Goal: Browse casually

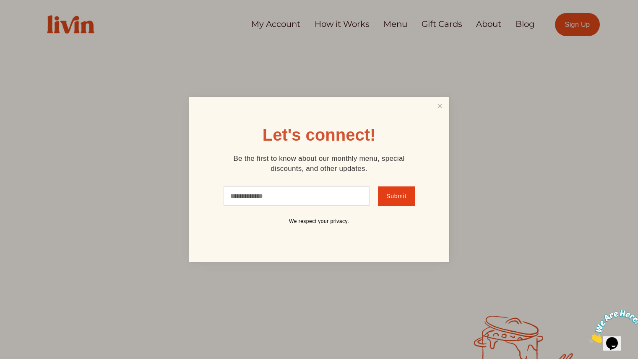
click at [574, 70] on div at bounding box center [319, 179] width 638 height 359
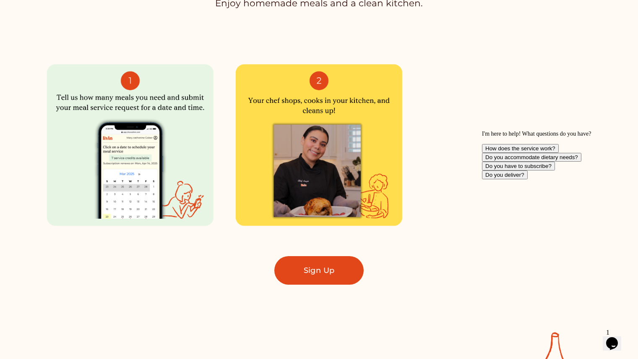
scroll to position [533, 0]
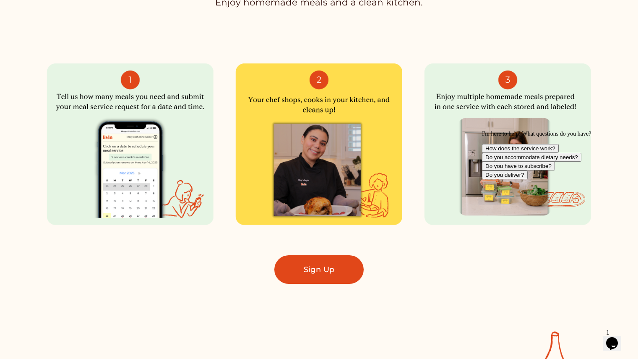
click at [482, 130] on icon "Chat attention grabber" at bounding box center [482, 130] width 0 height 0
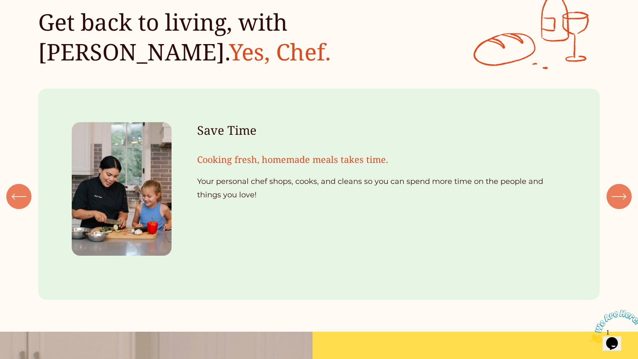
scroll to position [891, 0]
click at [622, 202] on icon "\a \a \a Next\a \a" at bounding box center [619, 195] width 15 height 15
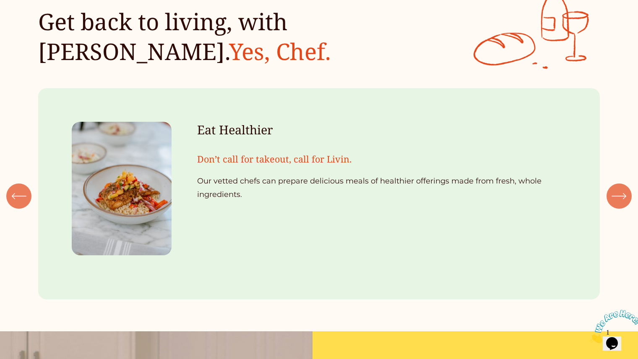
click at [623, 202] on icon "\a \a \a Next\a \a" at bounding box center [619, 195] width 15 height 15
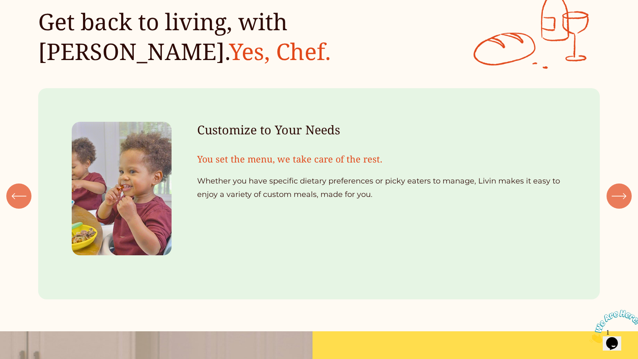
click at [623, 202] on icon "\a \a \a Next\a \a" at bounding box center [619, 195] width 15 height 15
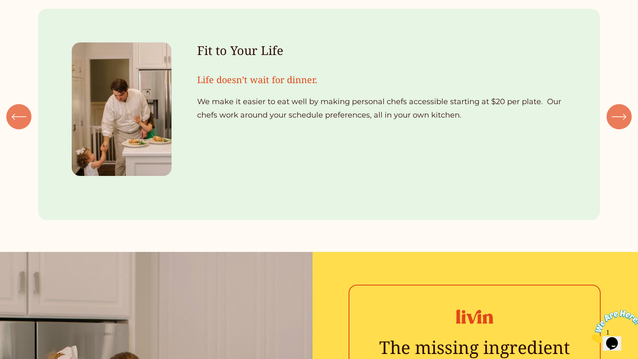
scroll to position [970, 0]
click at [621, 124] on icon "\a \a \a Next\a \a" at bounding box center [619, 116] width 15 height 15
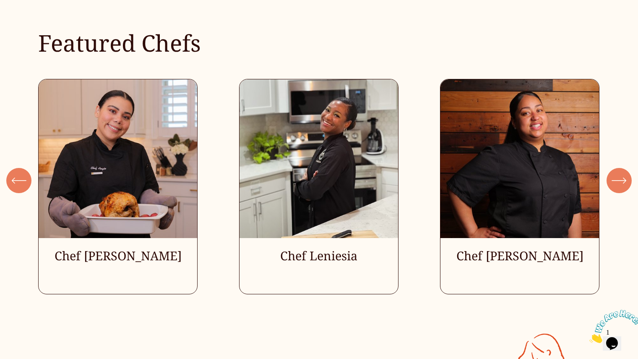
scroll to position [2349, 0]
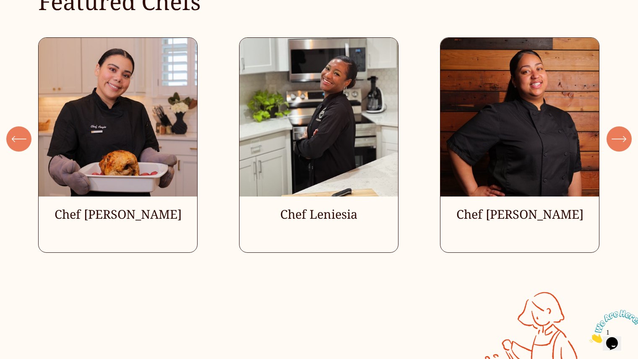
click at [623, 146] on icon "\a \a \a Next\a \a" at bounding box center [619, 138] width 15 height 15
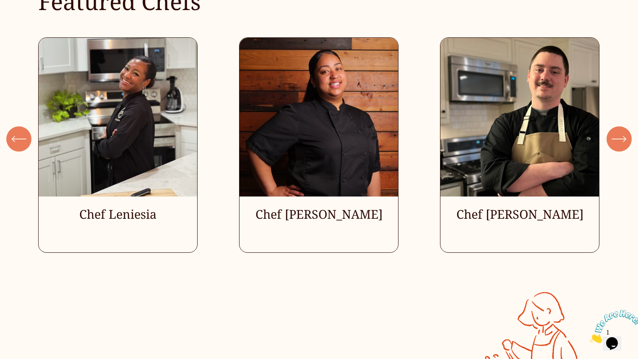
click at [622, 146] on icon "\a \a \a Next\a \a" at bounding box center [619, 138] width 15 height 15
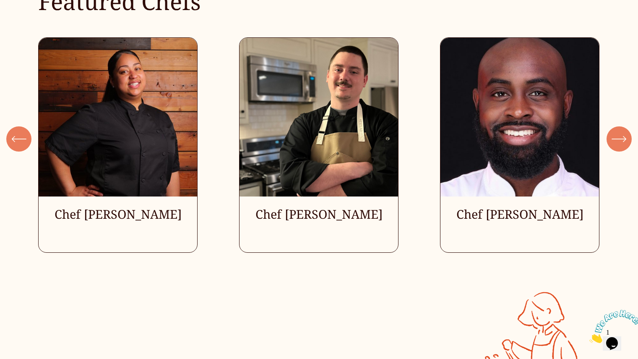
click at [622, 146] on icon "\a \a \a Next\a \a" at bounding box center [619, 138] width 15 height 15
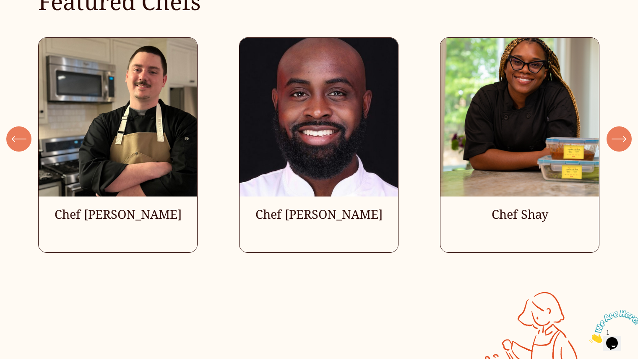
click at [622, 146] on icon "\a \a \a Next\a \a" at bounding box center [619, 138] width 15 height 15
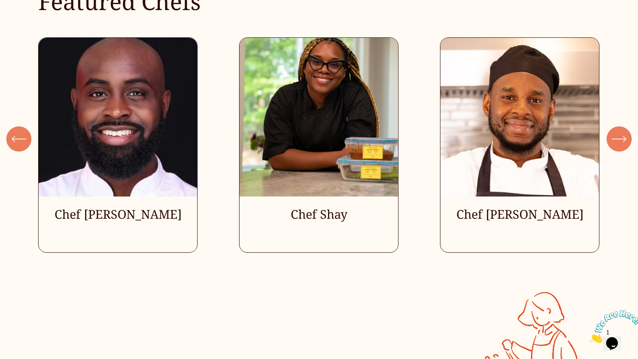
click at [622, 146] on icon "\a \a \a Next\a \a" at bounding box center [619, 138] width 15 height 15
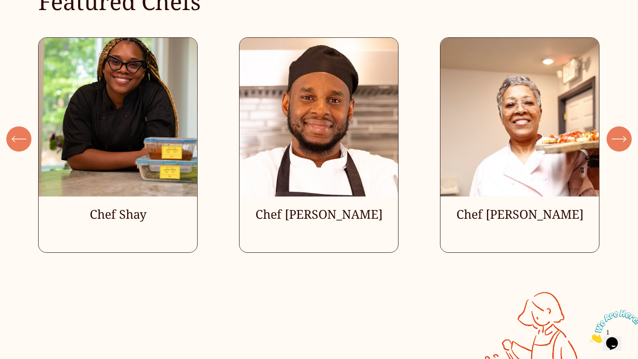
click at [622, 146] on icon "\a \a \a Next\a \a" at bounding box center [619, 138] width 15 height 15
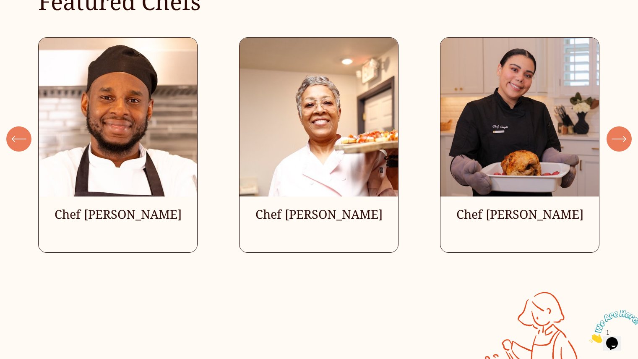
click at [622, 146] on icon "\a \a \a Next\a \a" at bounding box center [619, 138] width 15 height 15
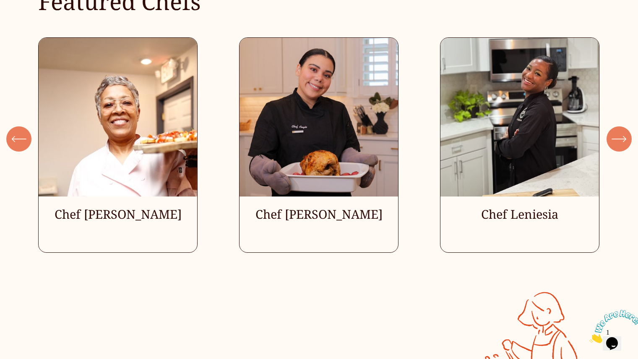
click at [622, 146] on icon "\a \a \a Next\a \a" at bounding box center [619, 138] width 15 height 15
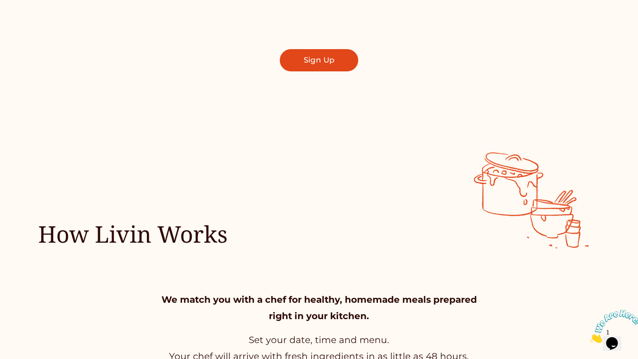
scroll to position [0, 0]
